Goal: Information Seeking & Learning: Learn about a topic

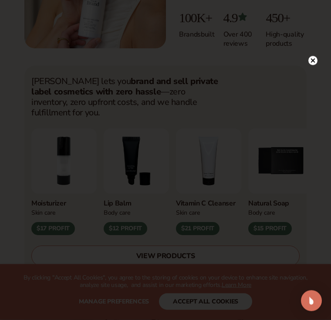
scroll to position [271, 0]
click at [315, 63] on icon at bounding box center [316, 61] width 4 height 4
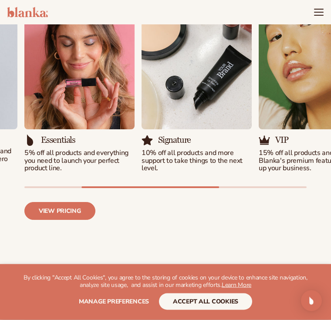
scroll to position [1048, 0]
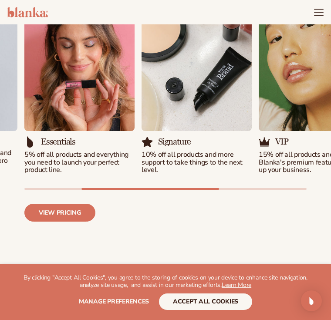
click at [102, 89] on img "2 / 5" at bounding box center [79, 60] width 110 height 141
click at [92, 151] on p "5% off all products and everything you need to launch your perfect product line." at bounding box center [79, 162] width 110 height 23
click at [47, 160] on p "5% off all products and everything you need to launch your perfect product line." at bounding box center [79, 162] width 110 height 23
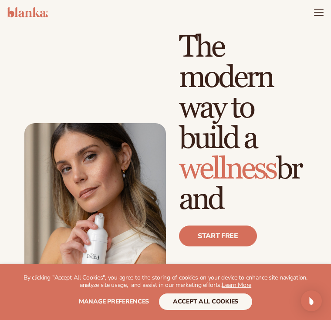
scroll to position [0, 0]
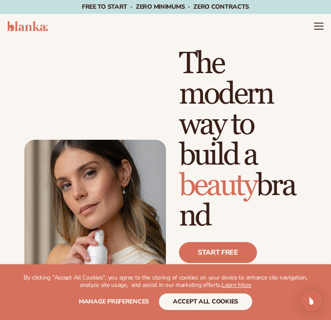
click at [317, 27] on icon "Menu" at bounding box center [318, 26] width 10 height 10
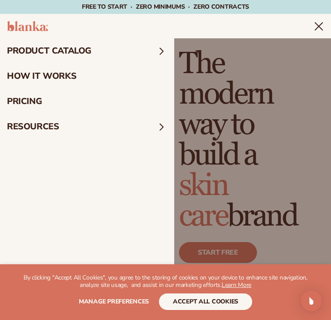
click at [82, 58] on summary "product catalog" at bounding box center [87, 50] width 174 height 25
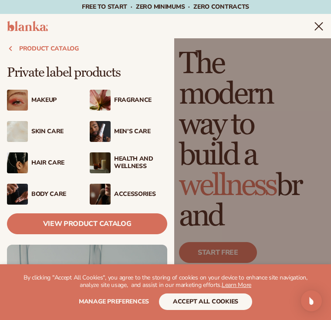
click at [45, 98] on div "Makeup" at bounding box center [57, 100] width 53 height 7
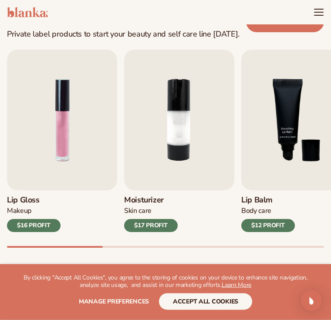
scroll to position [250, 0]
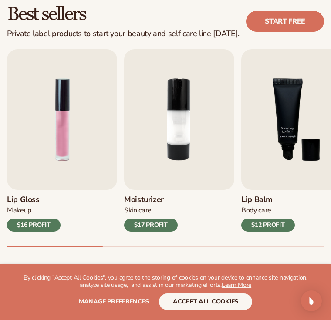
click at [33, 228] on div "$16 PROFIT" at bounding box center [34, 224] width 54 height 13
